Goal: Navigation & Orientation: Find specific page/section

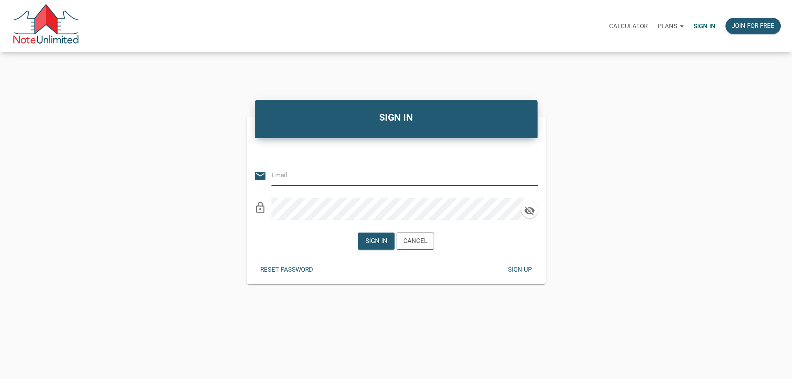
type input "[PERSON_NAME][EMAIL_ADDRESS][DOMAIN_NAME]"
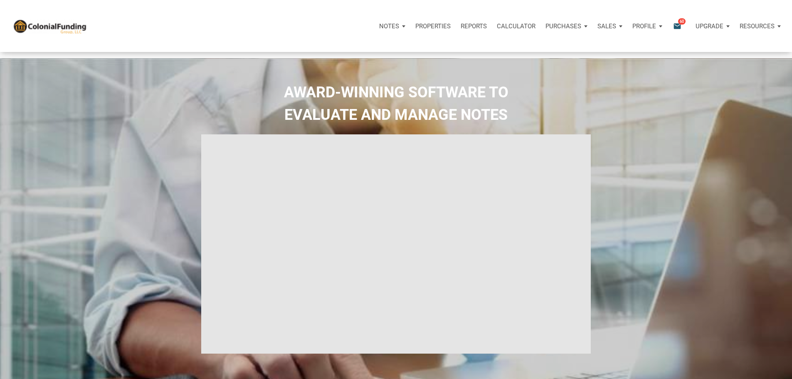
select select
type input "Introduction to new features"
select select
click at [379, 30] on p "Notes" at bounding box center [389, 25] width 20 height 7
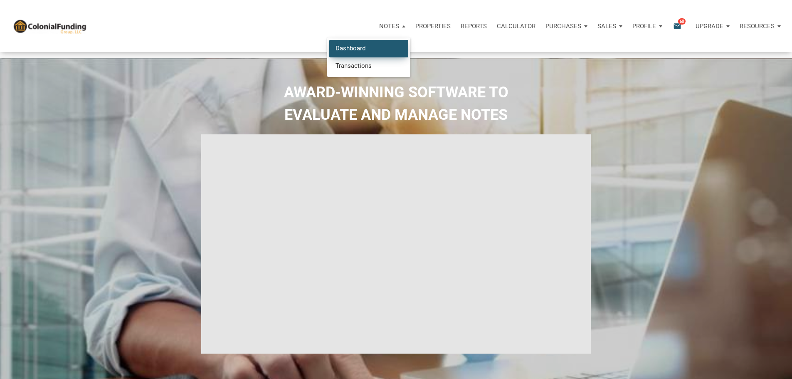
click at [329, 57] on link "Dashboard" at bounding box center [368, 48] width 79 height 17
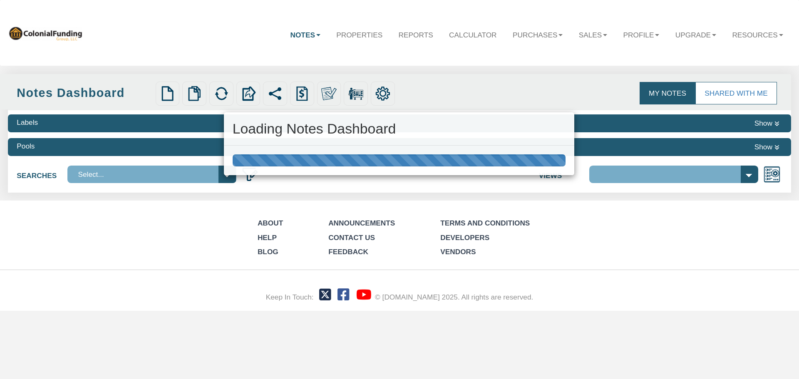
select select "316"
